Goal: Information Seeking & Learning: Learn about a topic

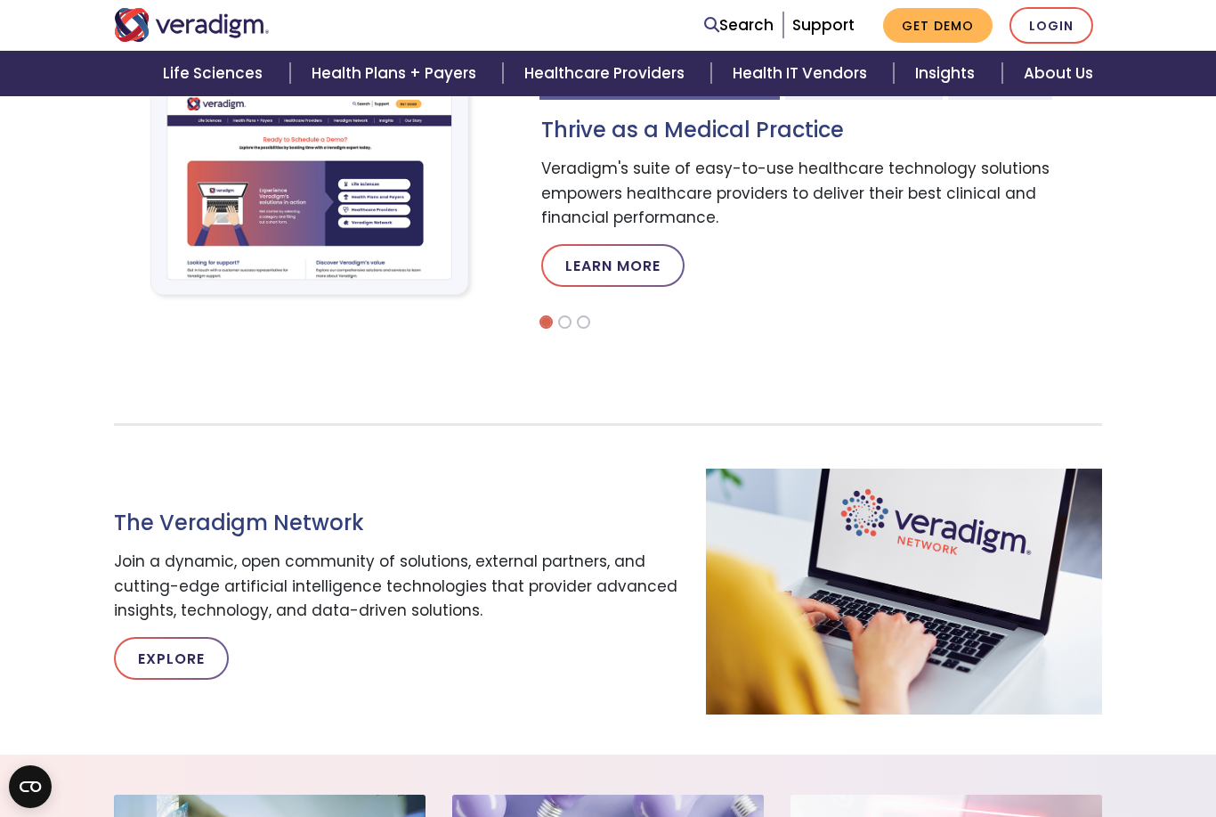
scroll to position [657, 0]
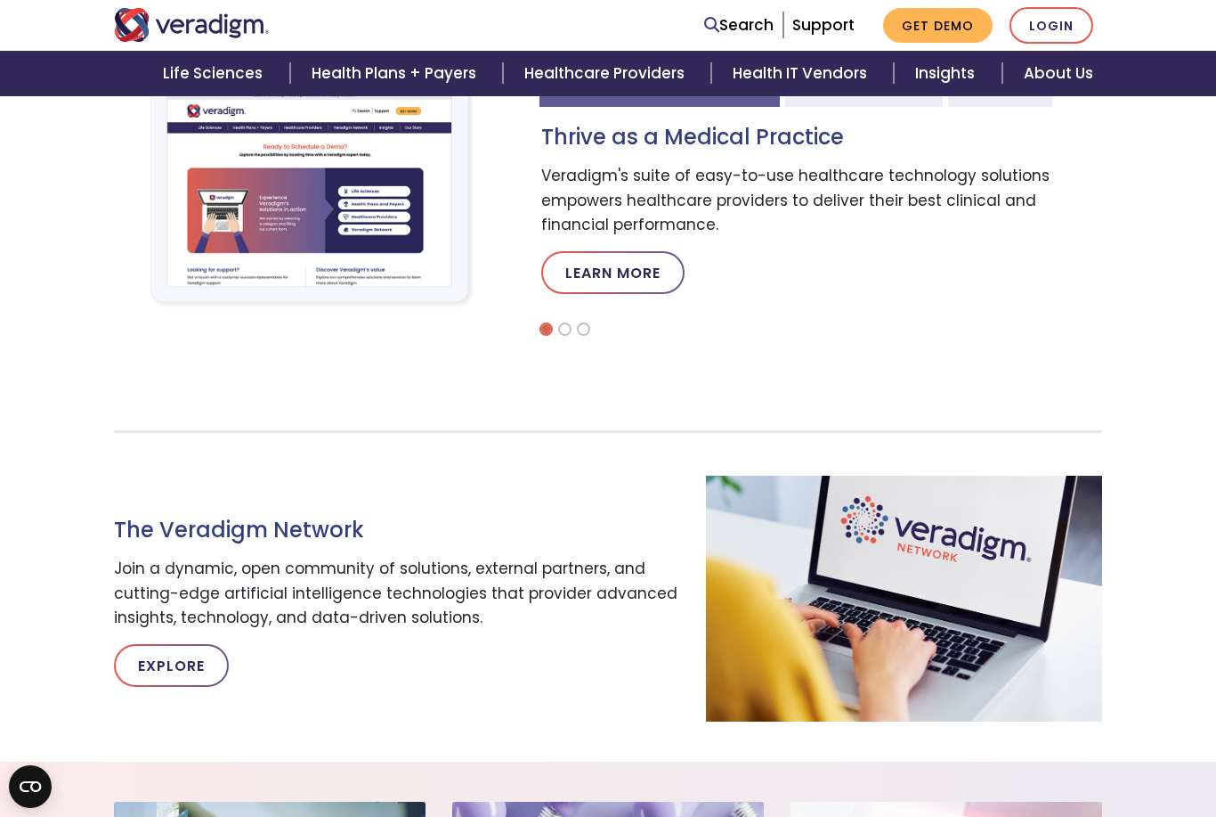
click at [1060, 71] on link "About Us" at bounding box center [1059, 73] width 112 height 45
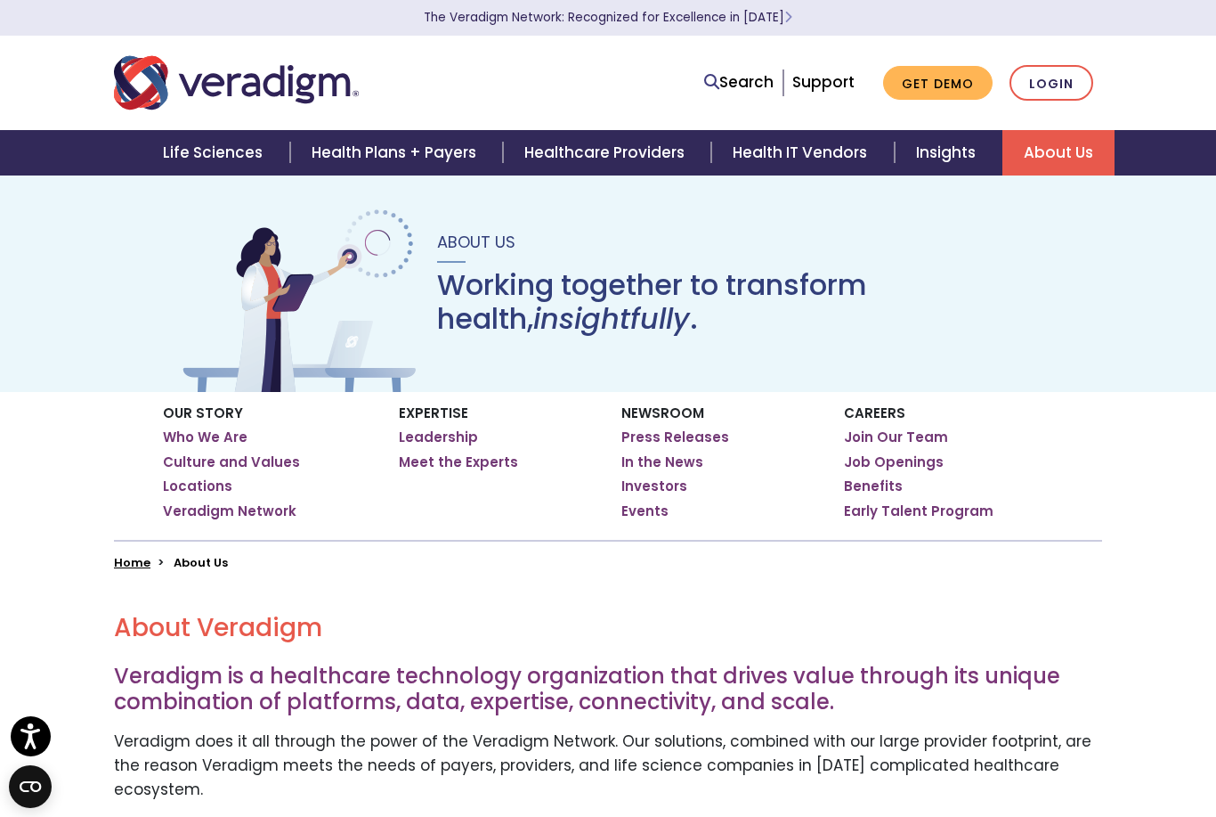
click at [191, 435] on link "Who We Are" at bounding box center [205, 437] width 85 height 18
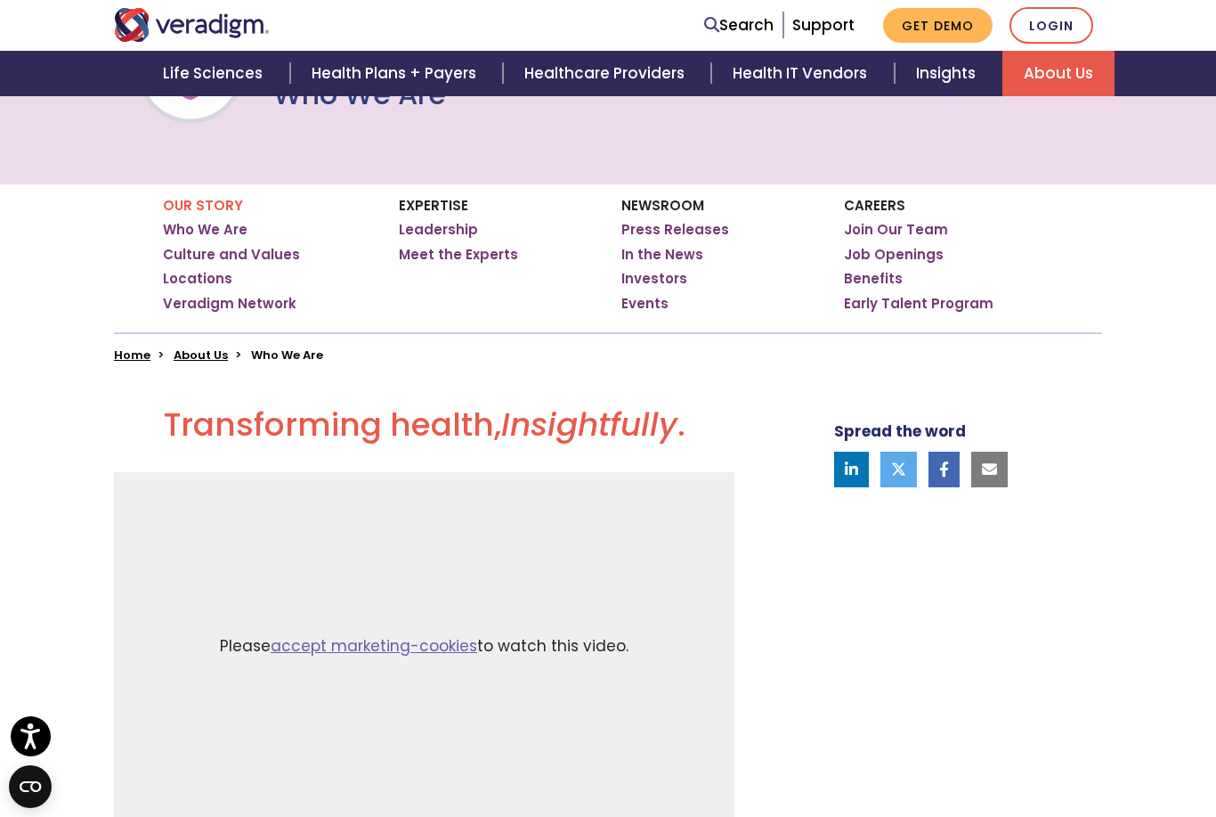
scroll to position [206, 0]
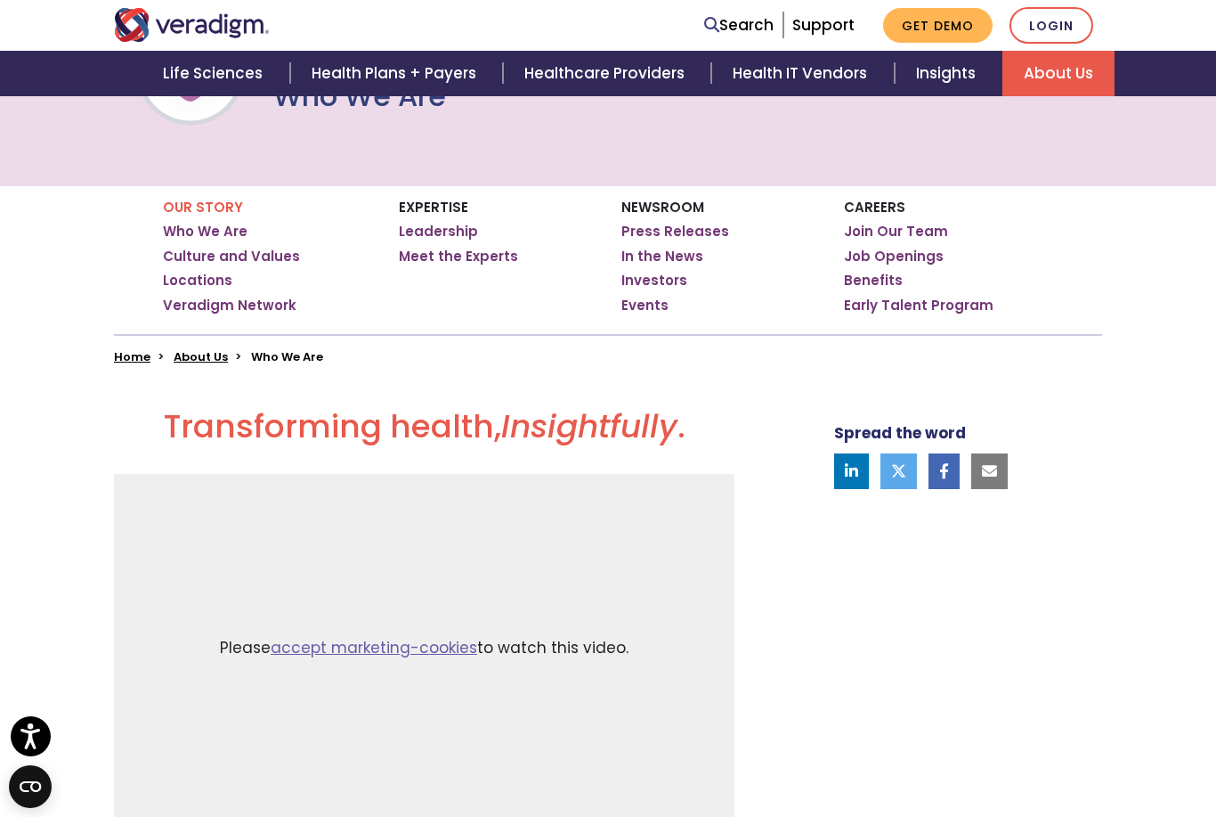
click at [185, 306] on link "Veradigm Network" at bounding box center [230, 306] width 134 height 18
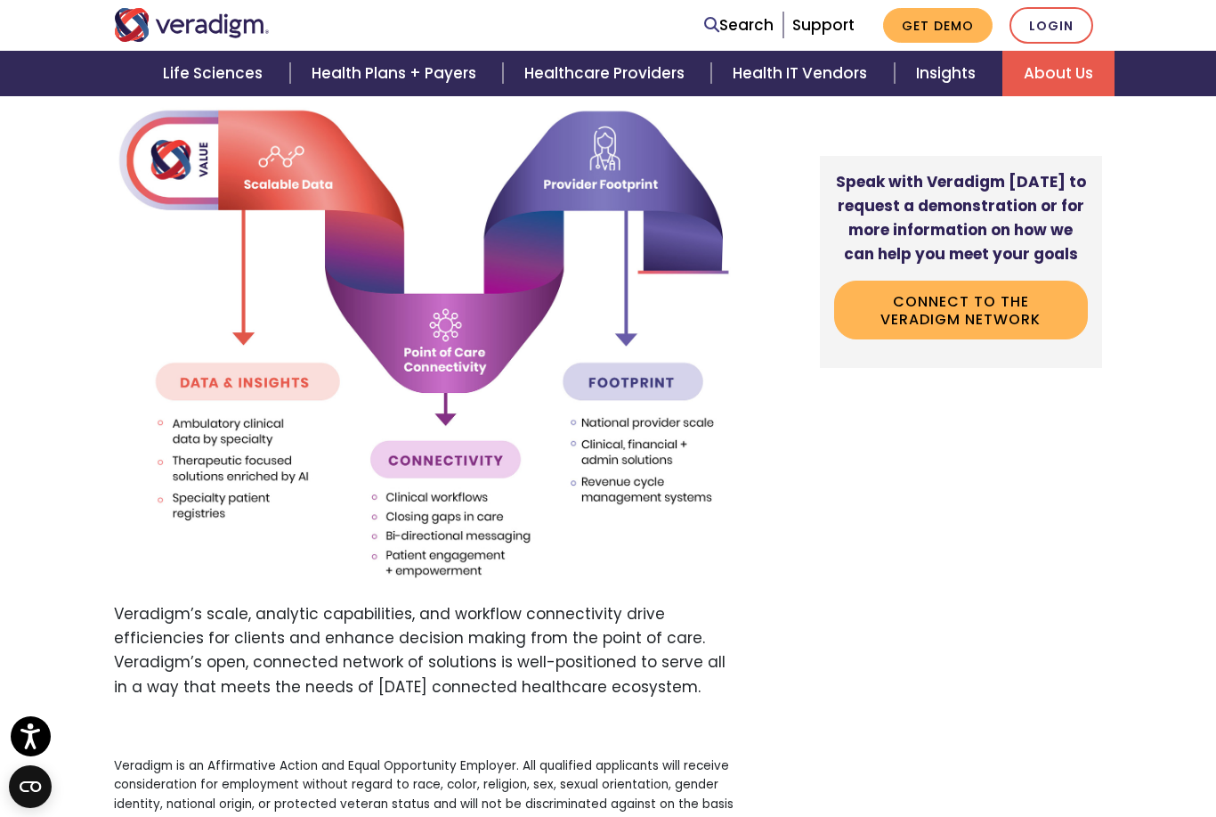
scroll to position [2127, 0]
